Goal: Find specific page/section

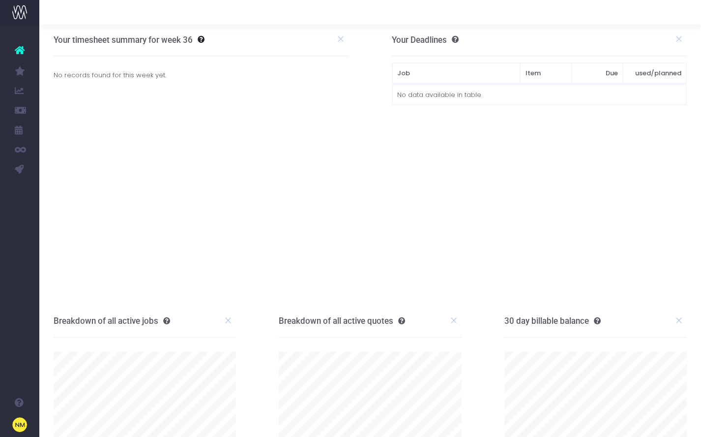
scroll to position [2, 0]
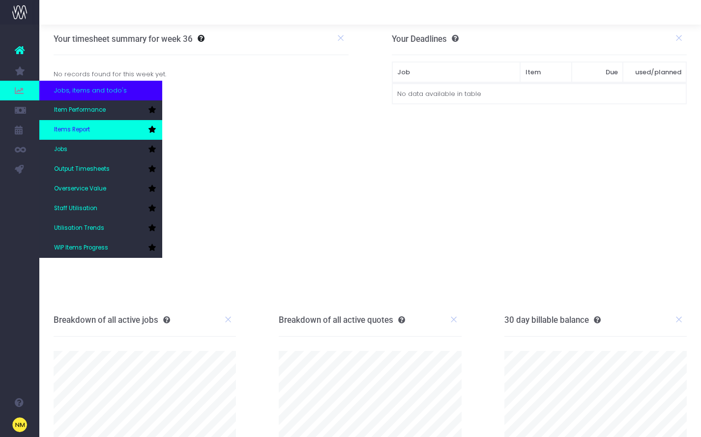
click at [65, 122] on link "Items Report" at bounding box center [100, 130] width 123 height 20
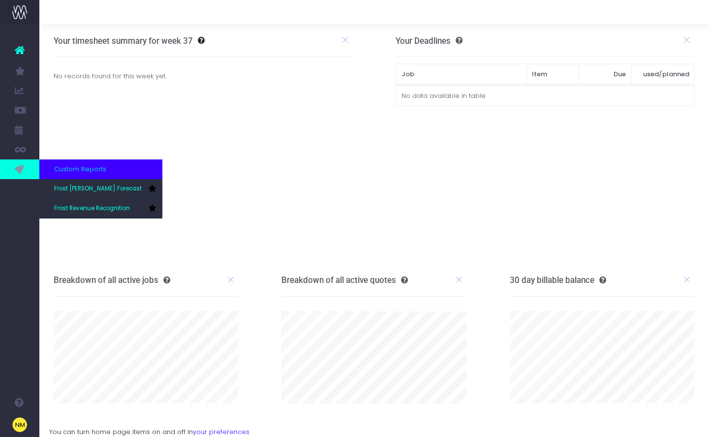
click at [18, 166] on icon at bounding box center [20, 169] width 10 height 11
click at [70, 188] on span "Frost [PERSON_NAME] Forecast" at bounding box center [98, 188] width 88 height 9
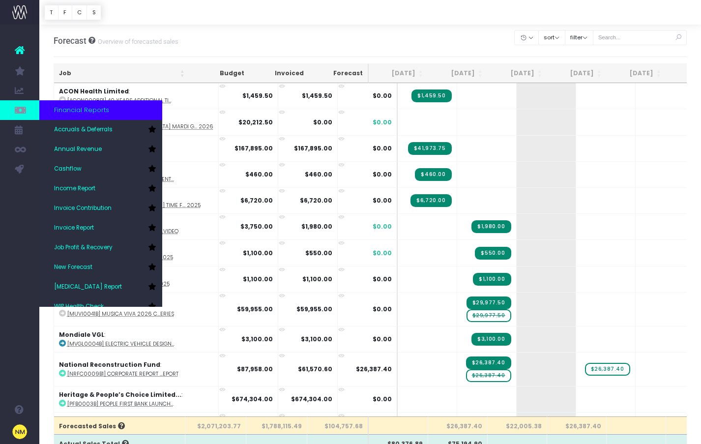
click at [19, 110] on icon at bounding box center [20, 110] width 10 height 11
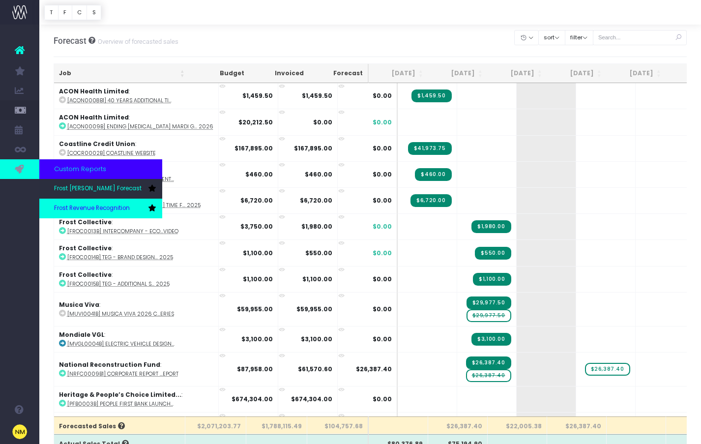
click at [94, 201] on link "Frost Revenue Recognition" at bounding box center [100, 209] width 123 height 20
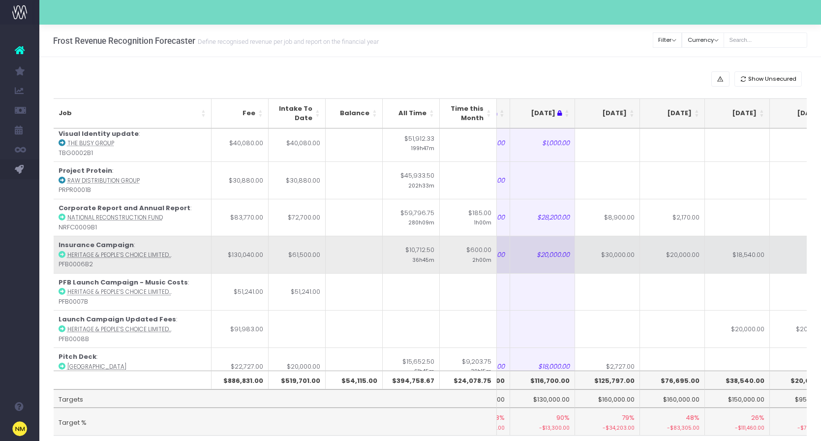
scroll to position [7, 117]
